Goal: Find specific page/section: Find specific page/section

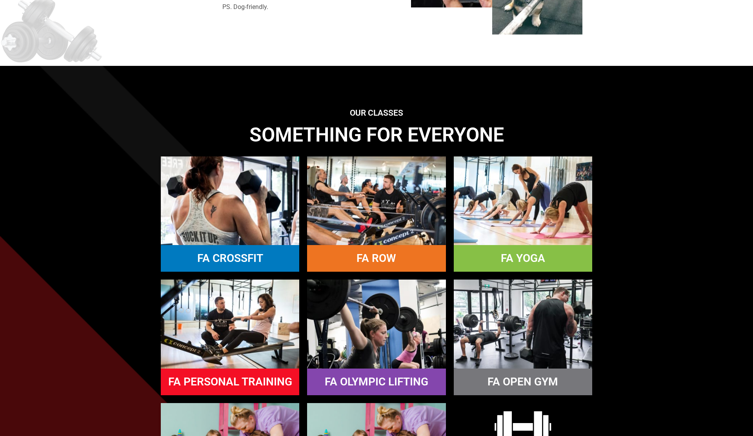
scroll to position [634, 0]
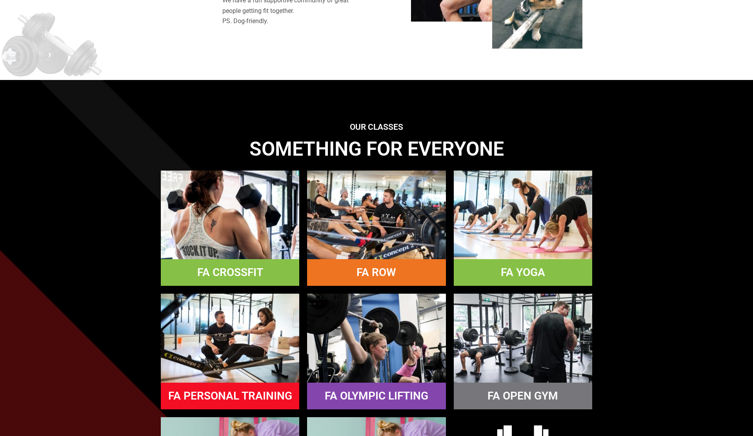
click at [215, 267] on link "FA CROSSFIT" at bounding box center [230, 272] width 66 height 13
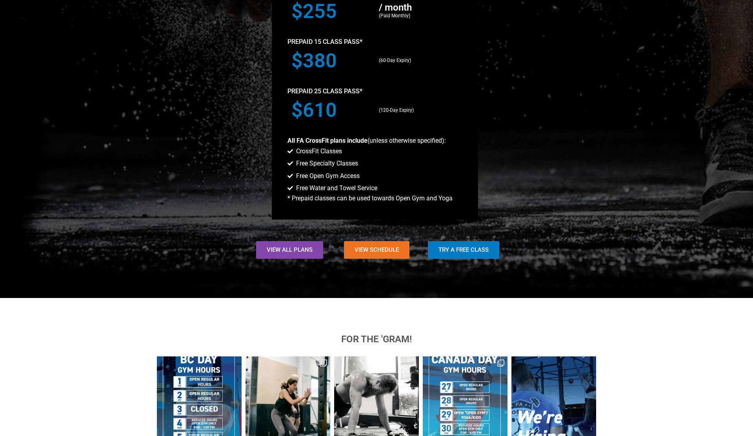
scroll to position [786, 0]
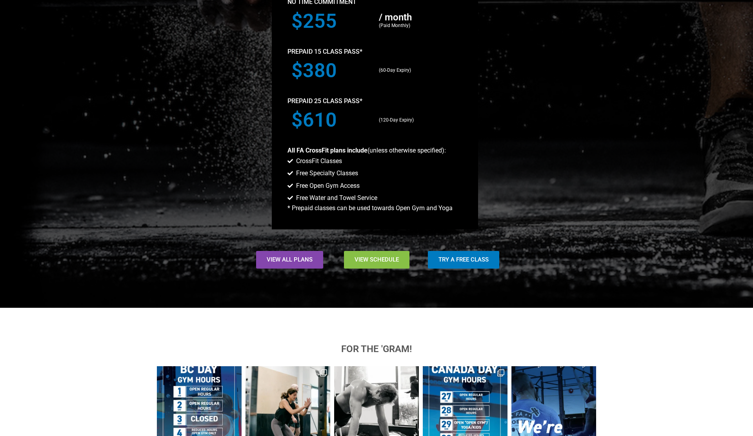
click at [385, 259] on span "View Schedule" at bounding box center [376, 260] width 44 height 6
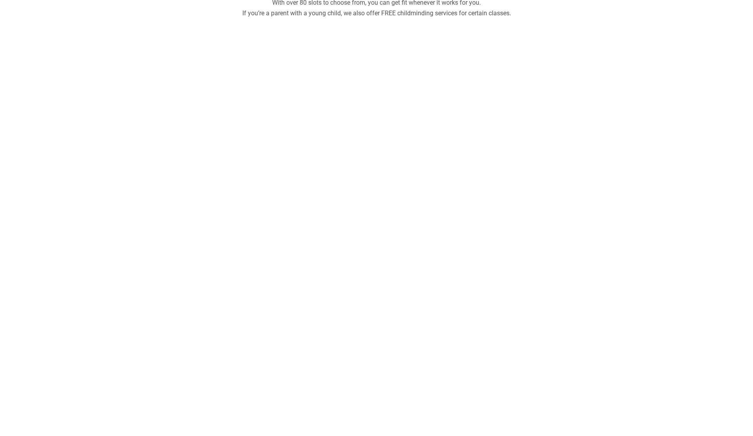
scroll to position [355, 0]
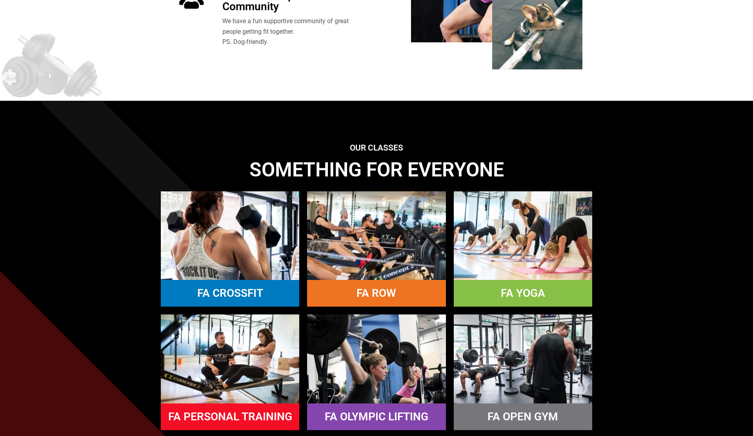
scroll to position [634, 0]
